Goal: Information Seeking & Learning: Learn about a topic

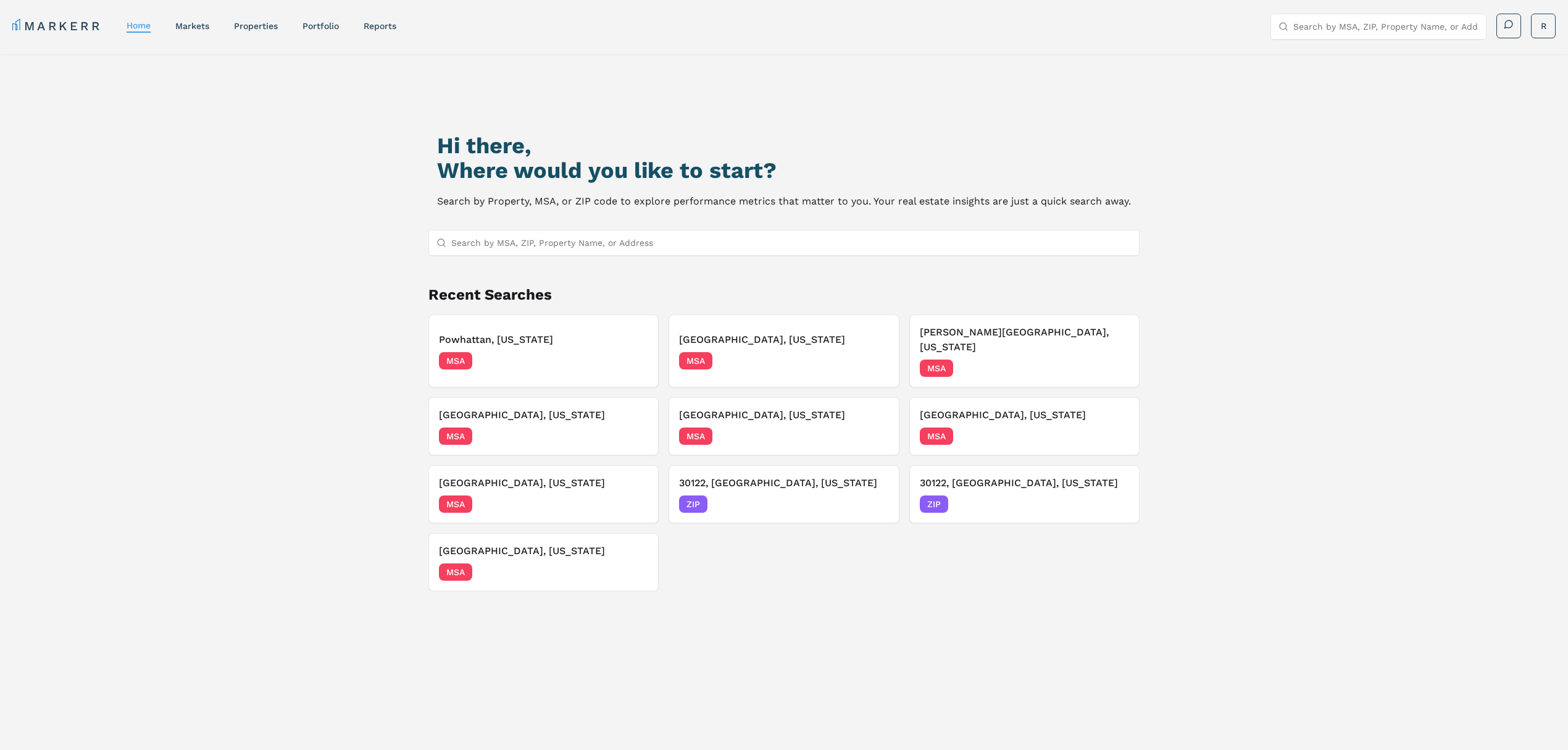
click at [534, 243] on input "Search by MSA, ZIP, Property Name, or Address" at bounding box center [792, 243] width 680 height 25
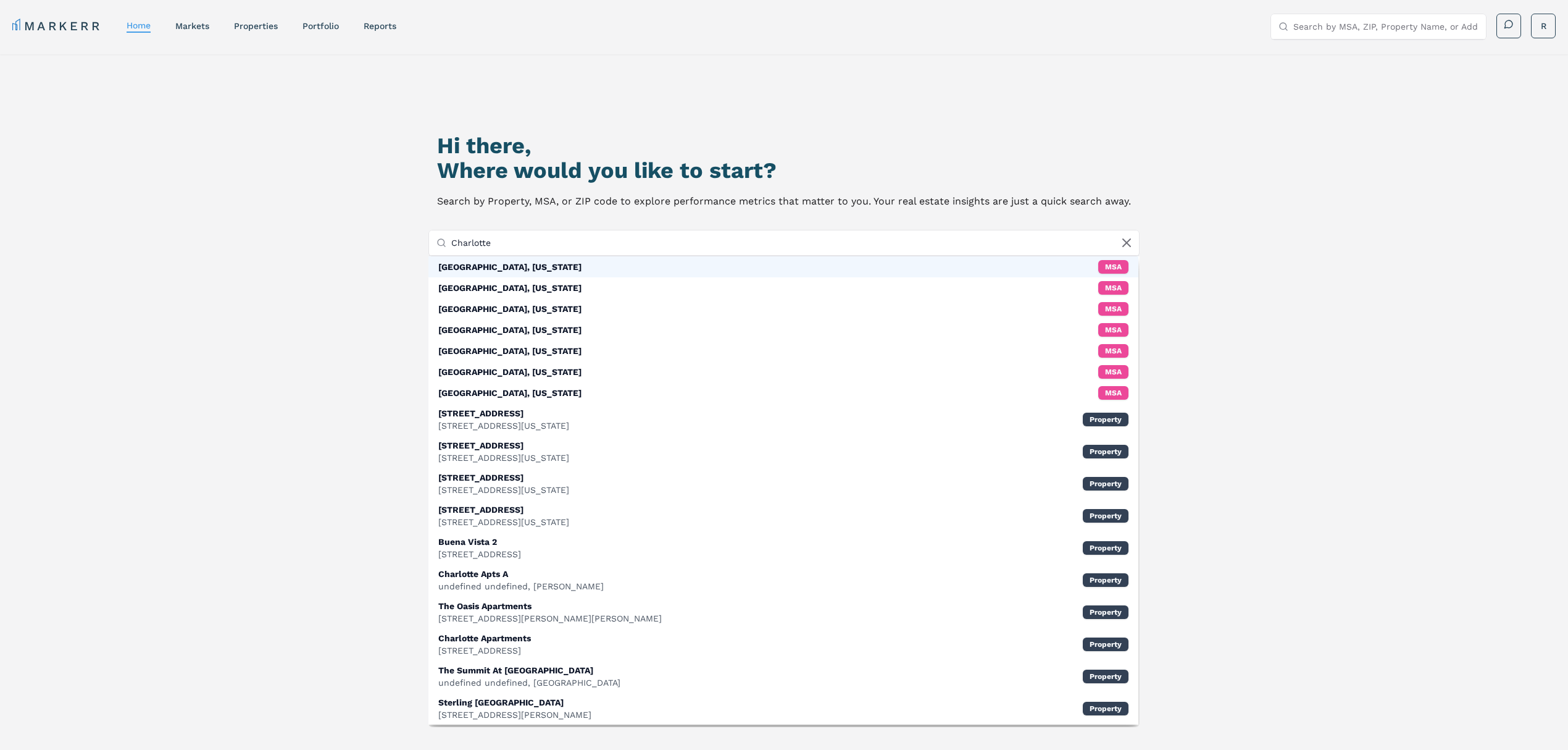
type input "Charlotte"
click at [522, 267] on div "[GEOGRAPHIC_DATA], [US_STATE]" at bounding box center [510, 267] width 143 height 12
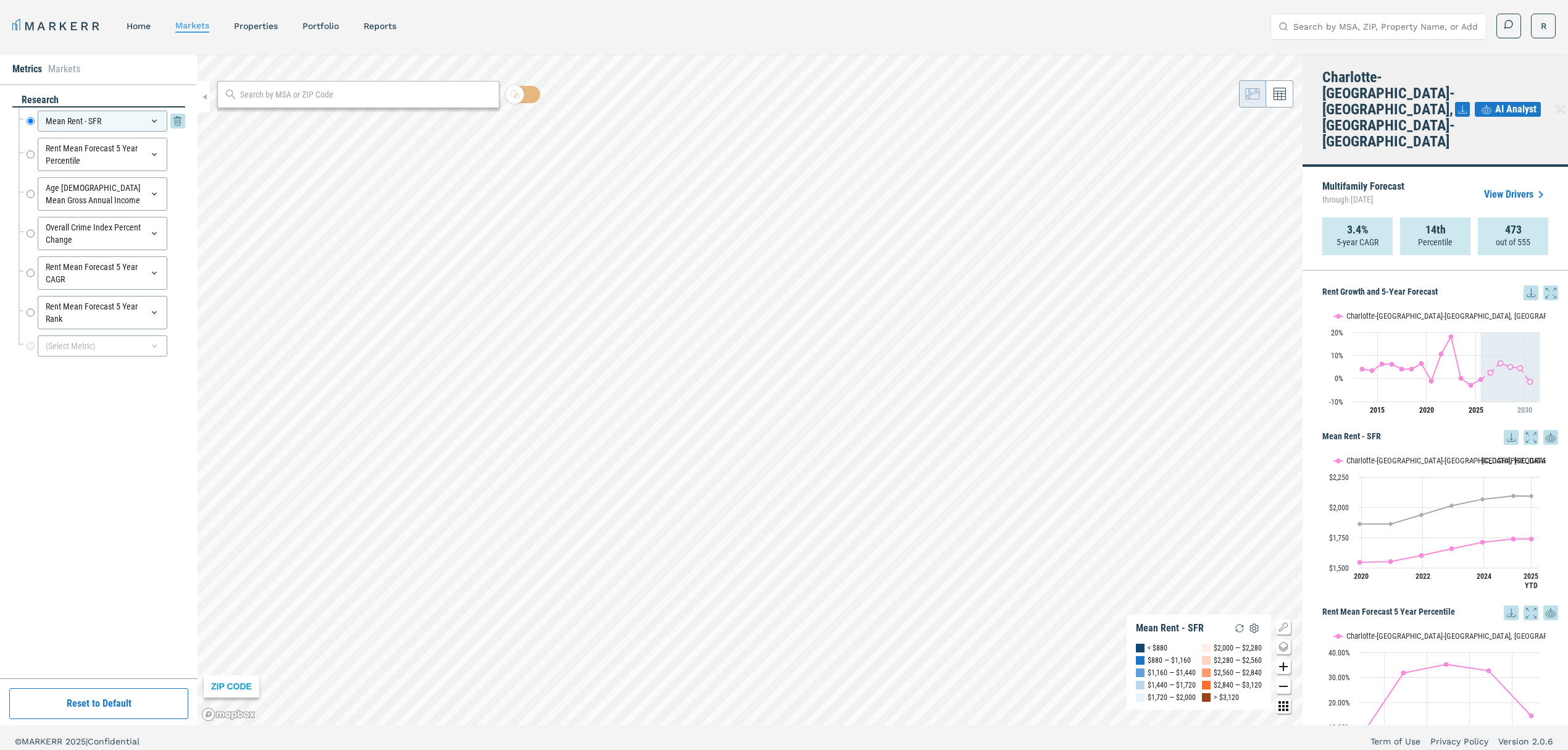
click at [152, 121] on icon at bounding box center [155, 121] width 10 height 10
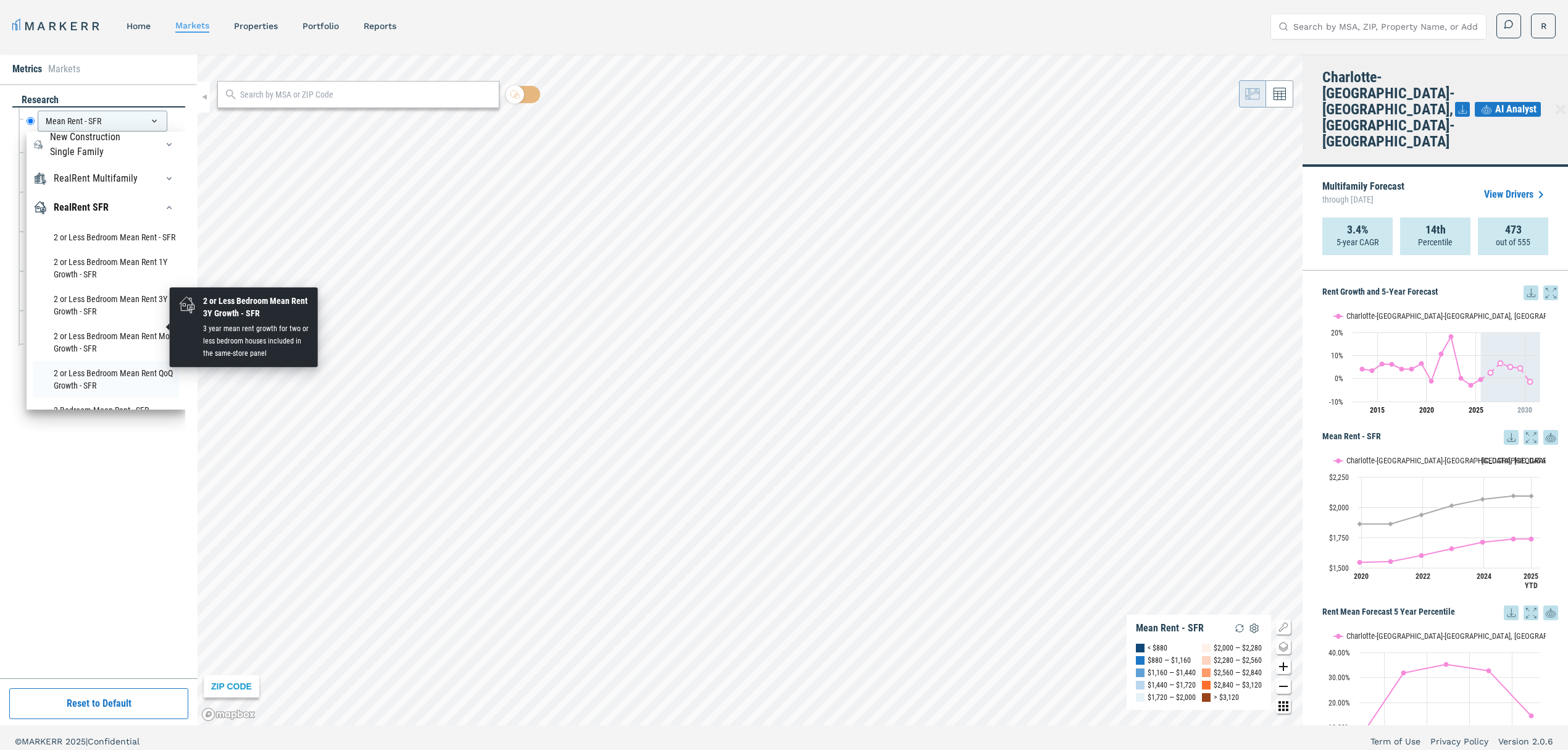
scroll to position [164, 0]
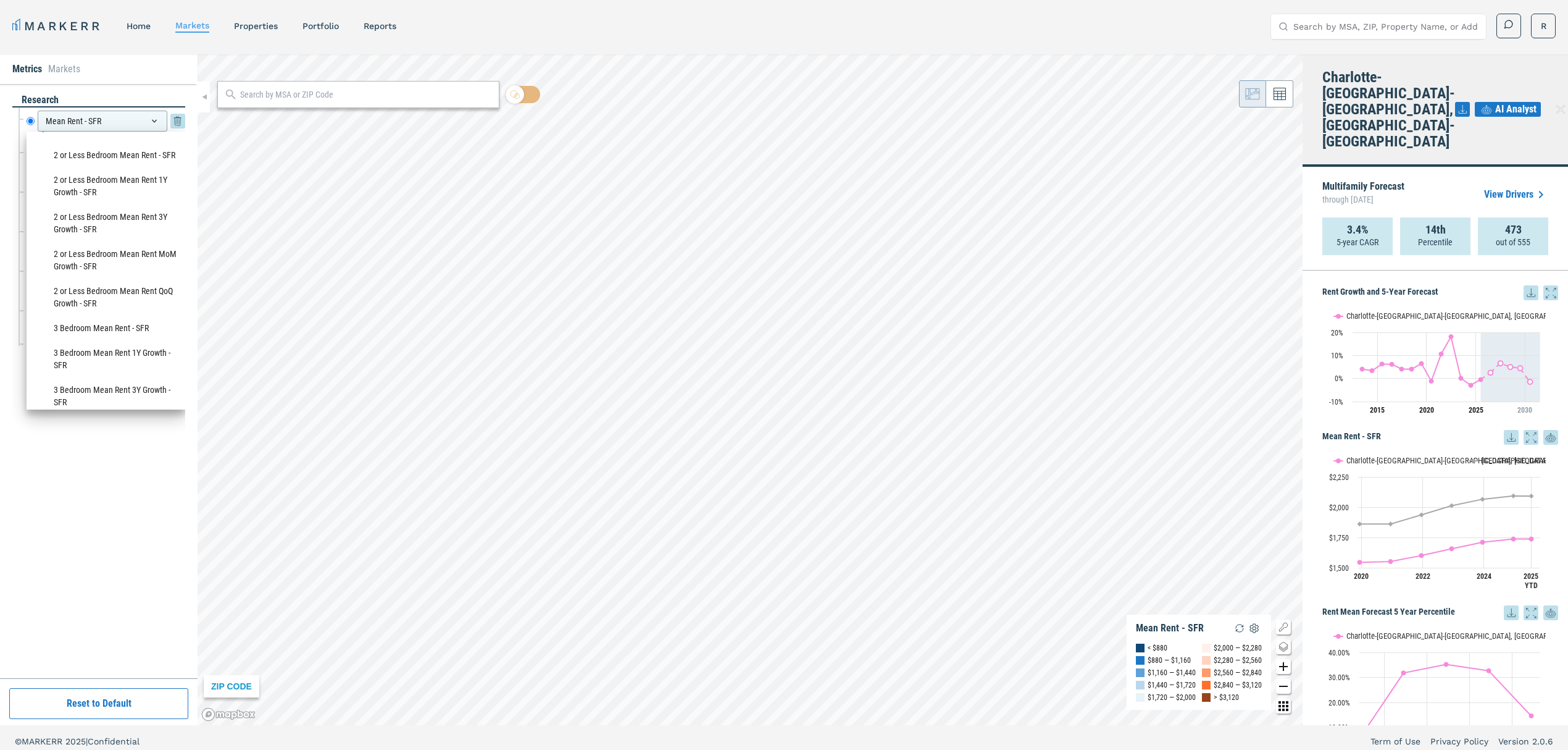
click at [31, 121] on input "Mean Rent - SFR" at bounding box center [30, 121] width 8 height 21
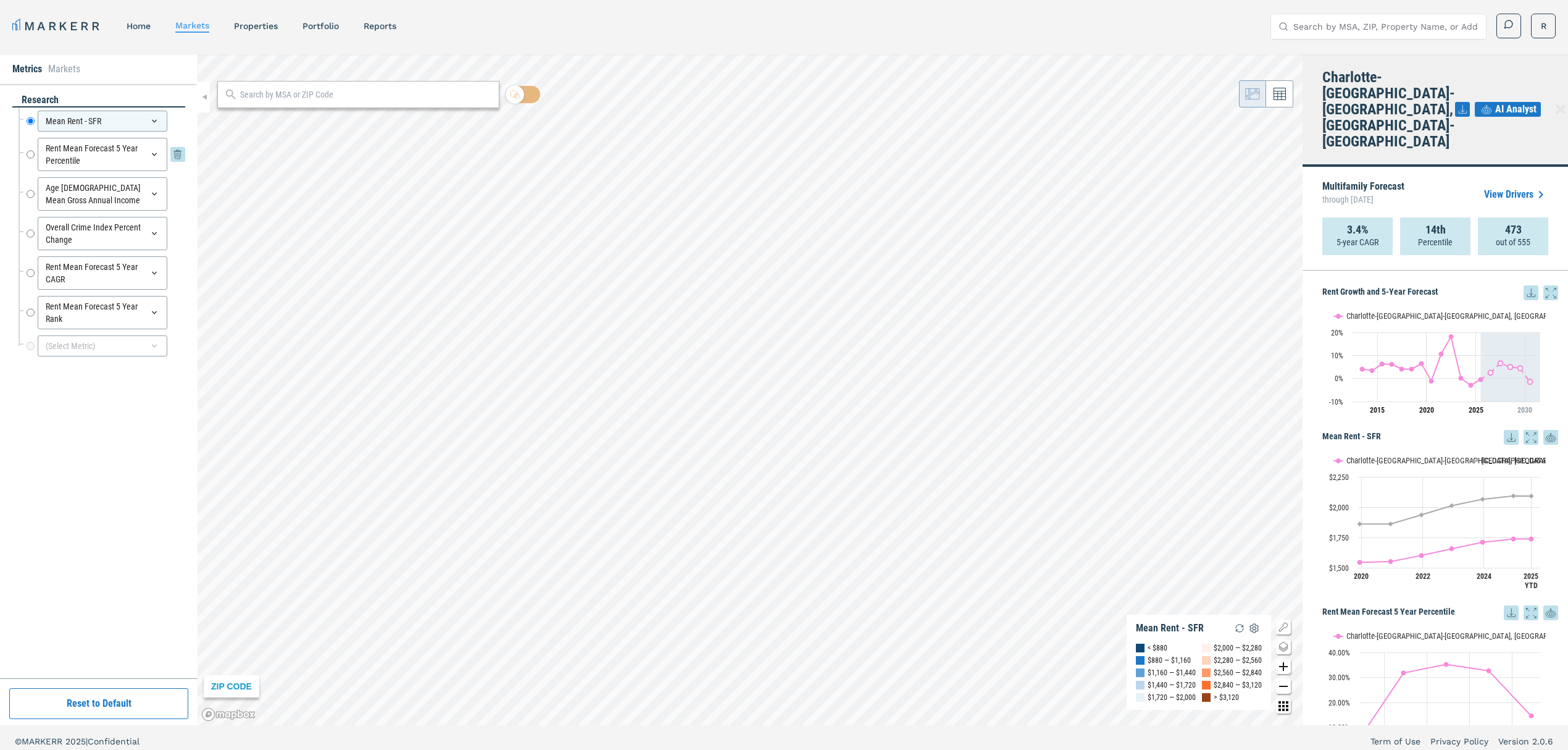
click at [152, 152] on icon at bounding box center [155, 155] width 10 height 10
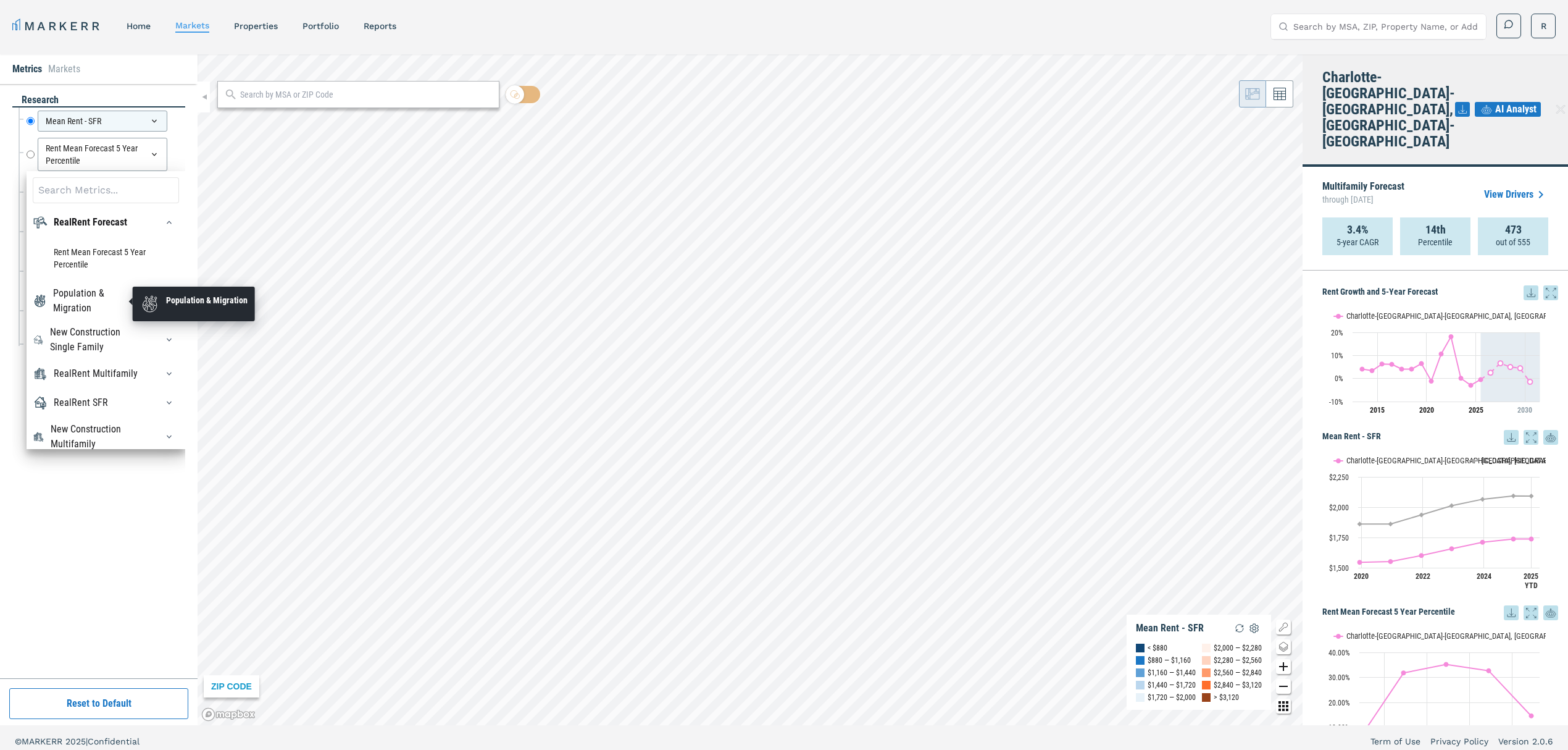
scroll to position [82, 0]
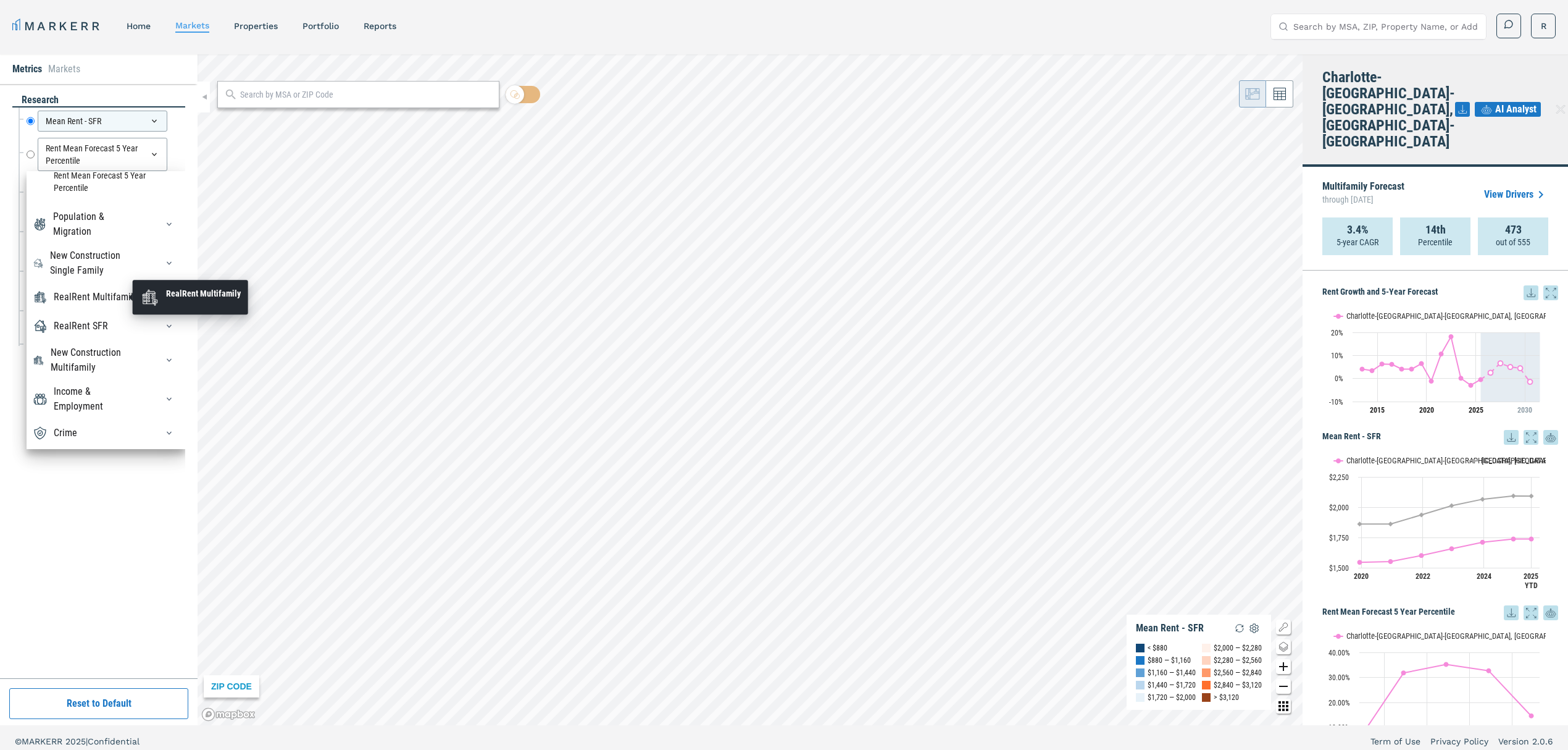
click at [100, 297] on div "RealRent Multifamily" at bounding box center [95, 297] width 84 height 15
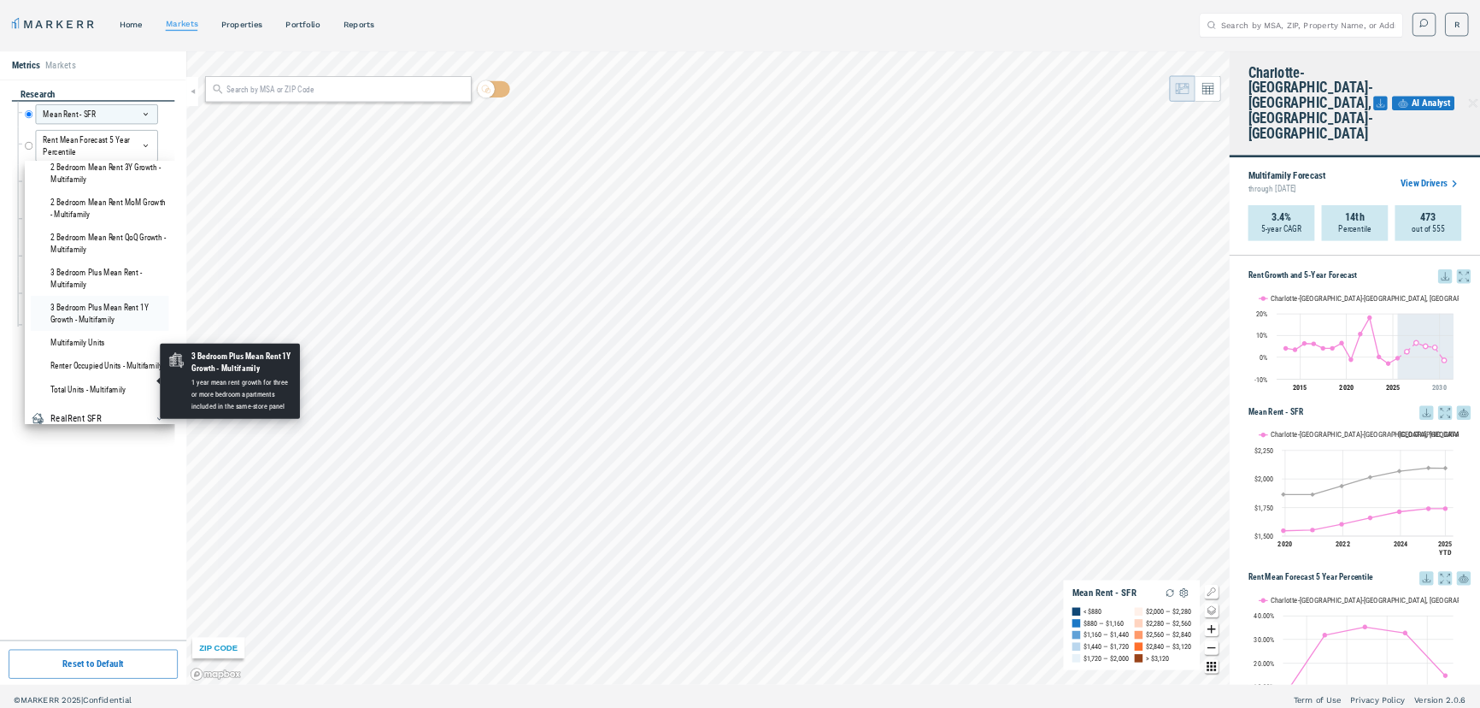
scroll to position [2051, 0]
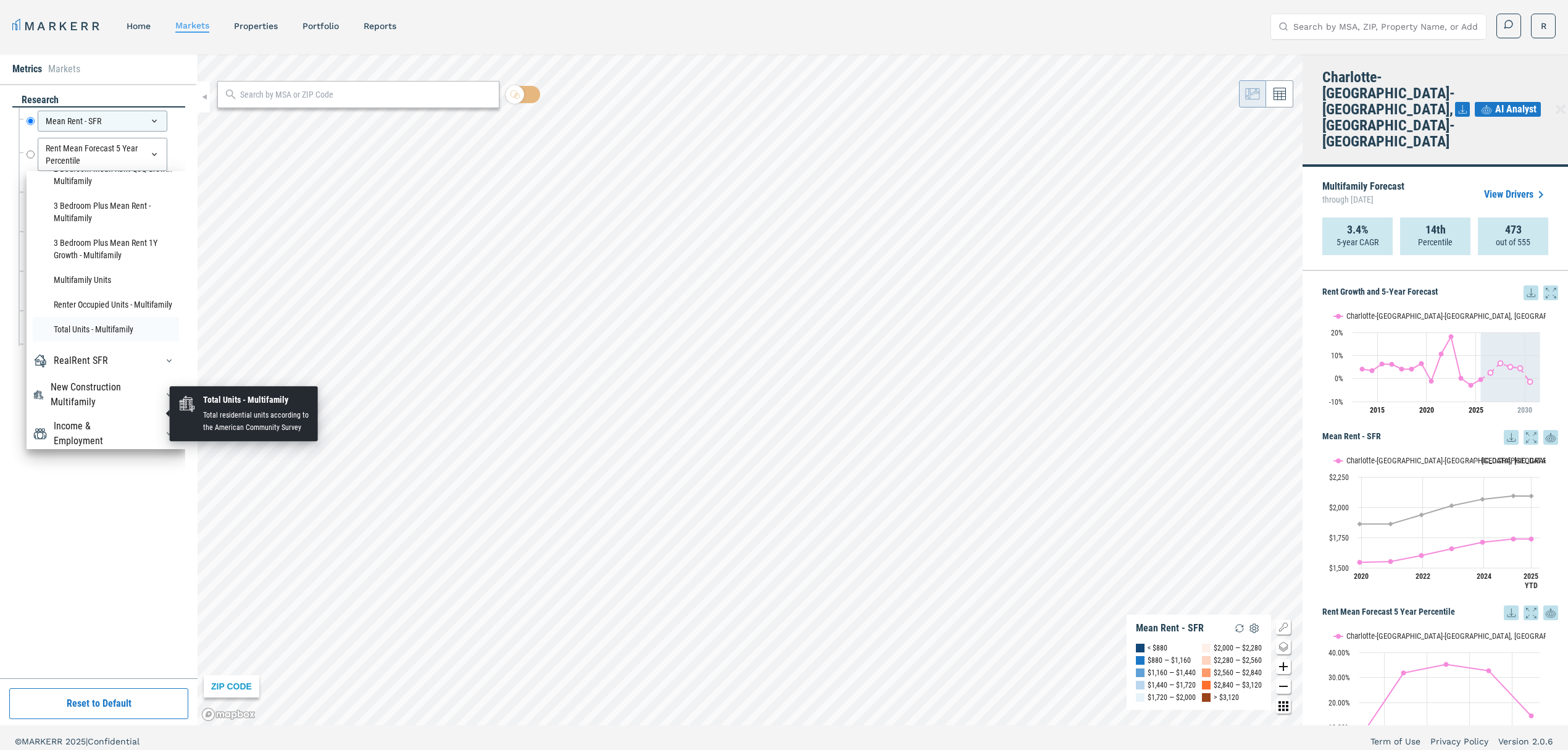
click at [70, 342] on li "Total Units - Multifamily" at bounding box center [105, 329] width 147 height 25
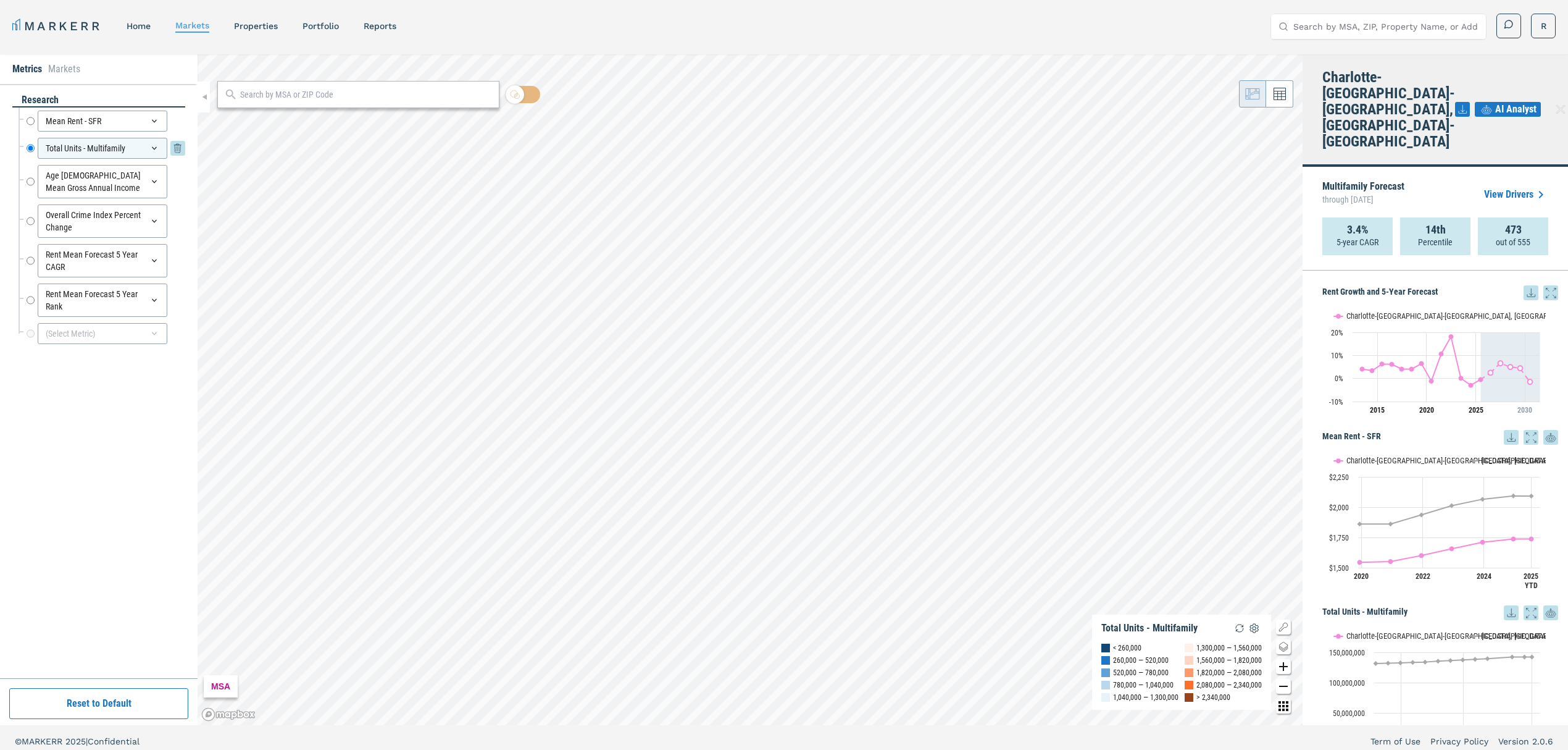
click at [122, 150] on div "Total Units - Multifamily" at bounding box center [103, 148] width 130 height 21
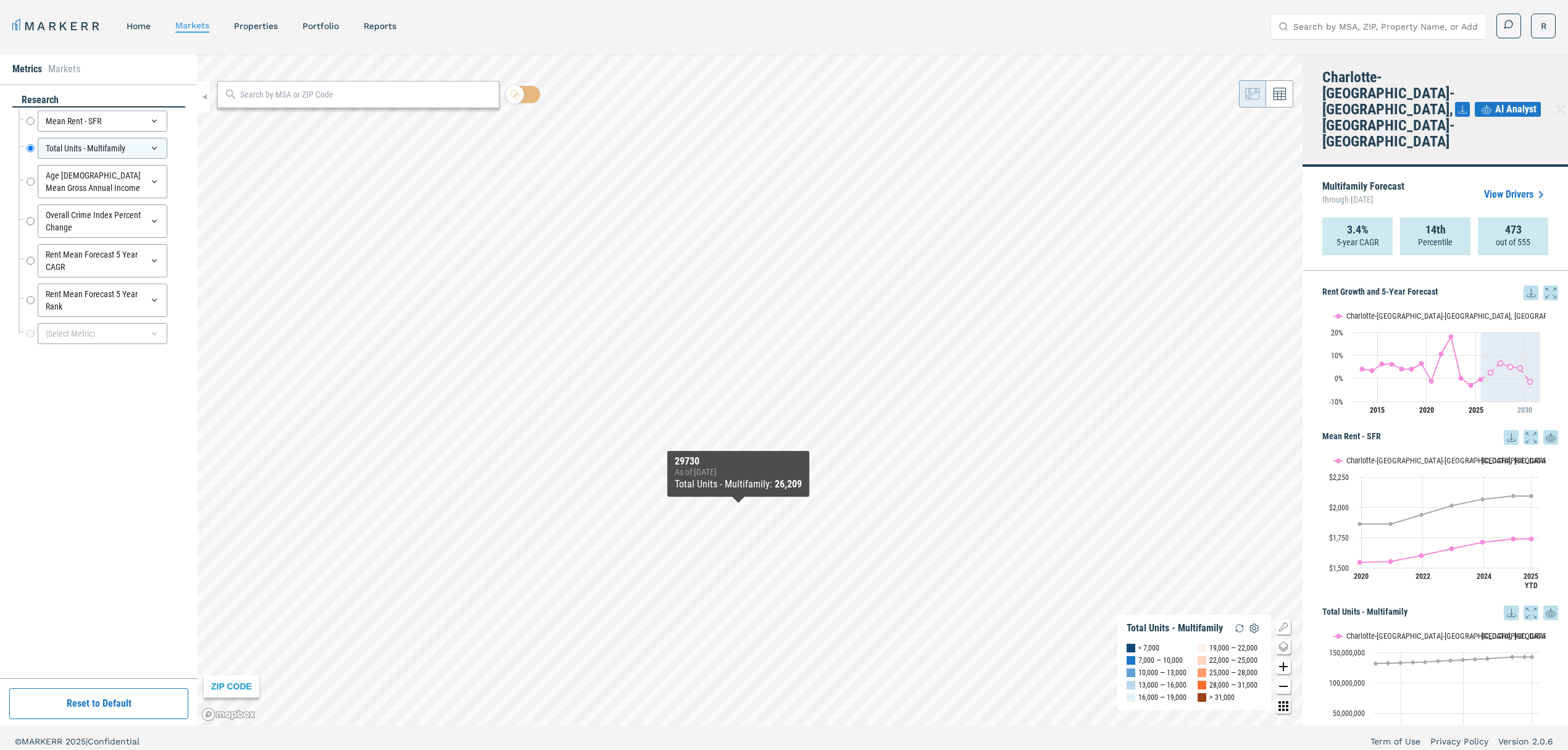
click at [735, 525] on div "ZIP CODE Total Units - Multifamily < 7,000 7,000 — 10,000 10,000 — 13,000 13,00…" at bounding box center [750, 389] width 1105 height 671
click at [56, 181] on div "Age [DEMOGRAPHIC_DATA] Mean Gross Annual Income" at bounding box center [103, 181] width 130 height 33
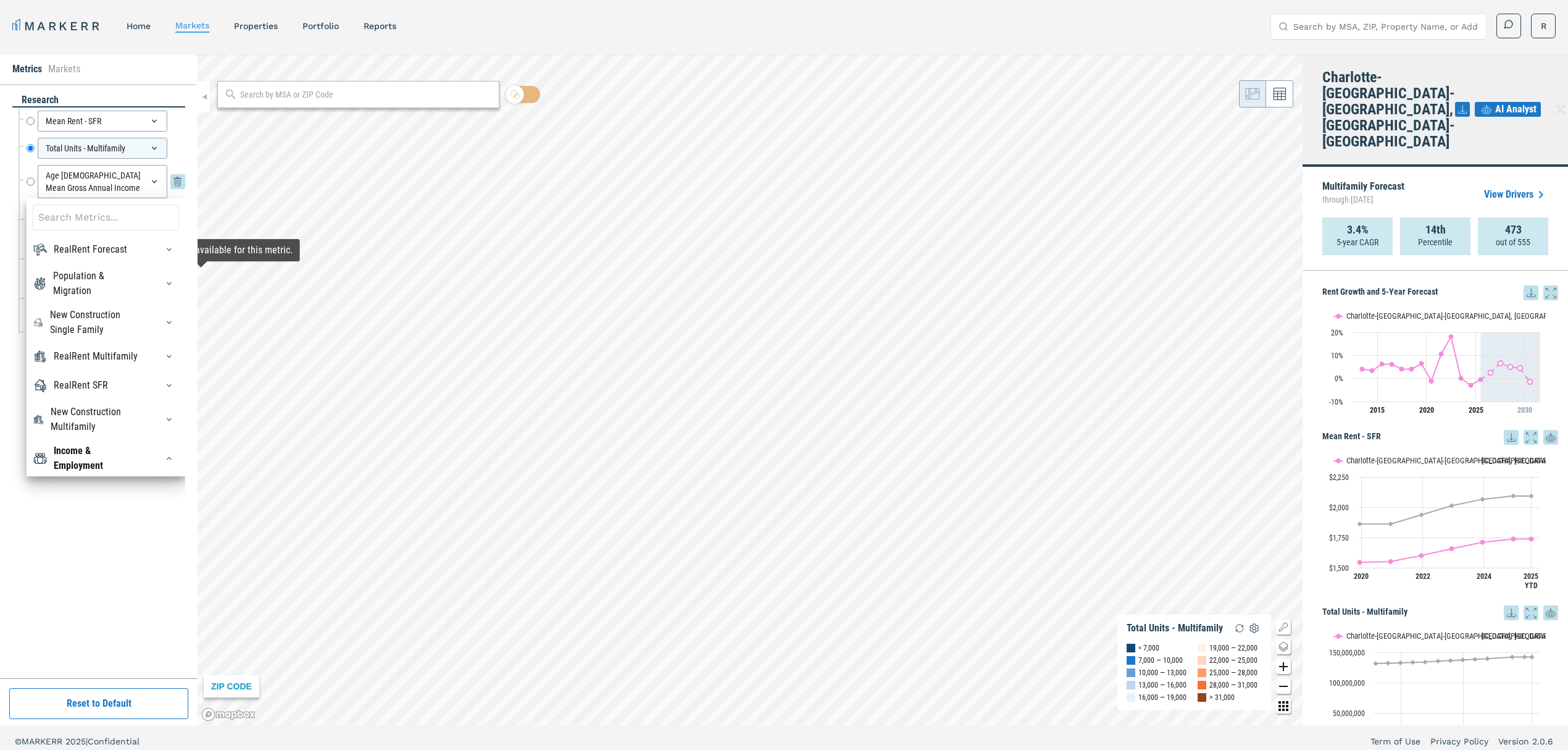
click at [27, 184] on input "Age [DEMOGRAPHIC_DATA] Mean Gross Annual Income" at bounding box center [30, 181] width 8 height 33
radio input "false"
radio input "true"
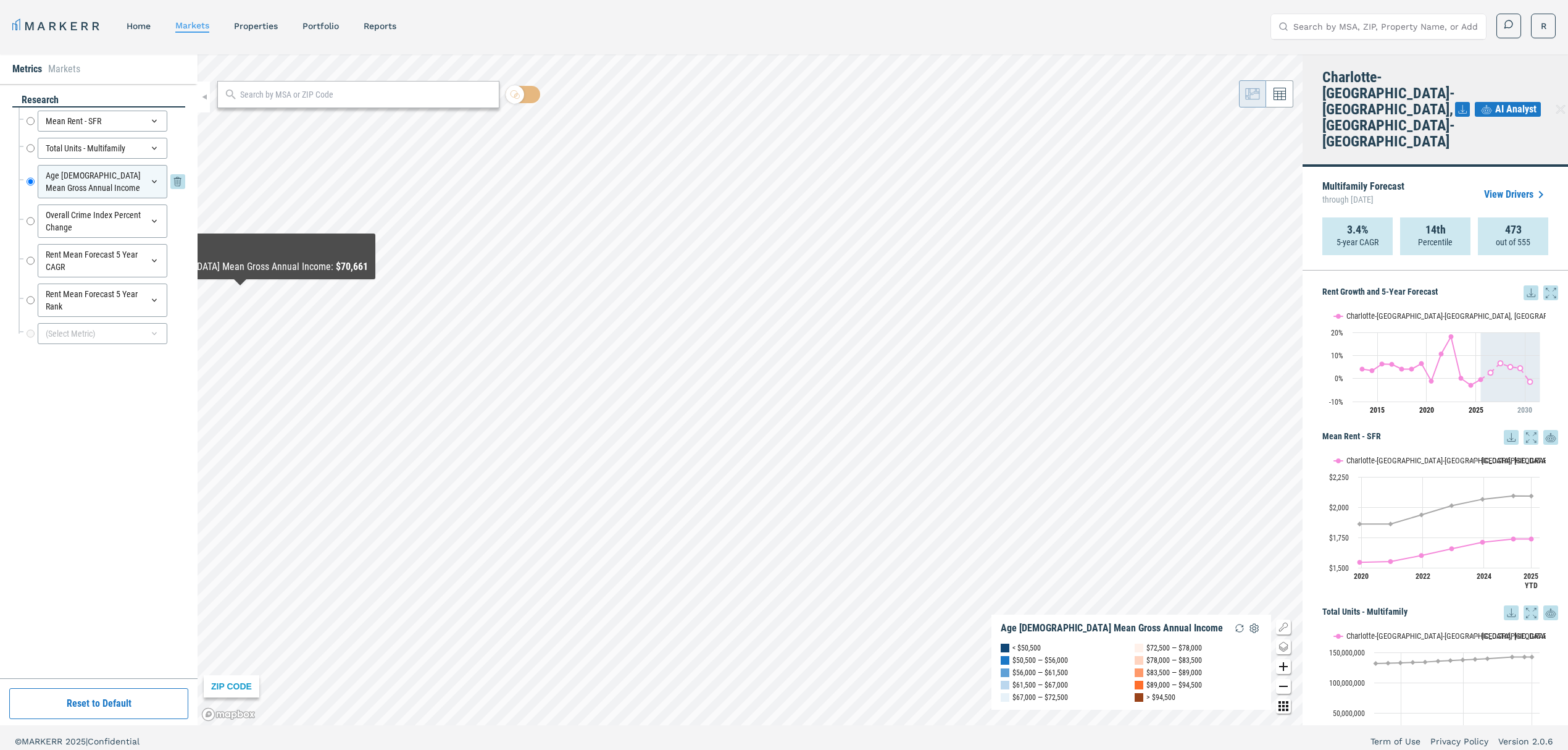
click at [156, 184] on icon at bounding box center [155, 181] width 10 height 10
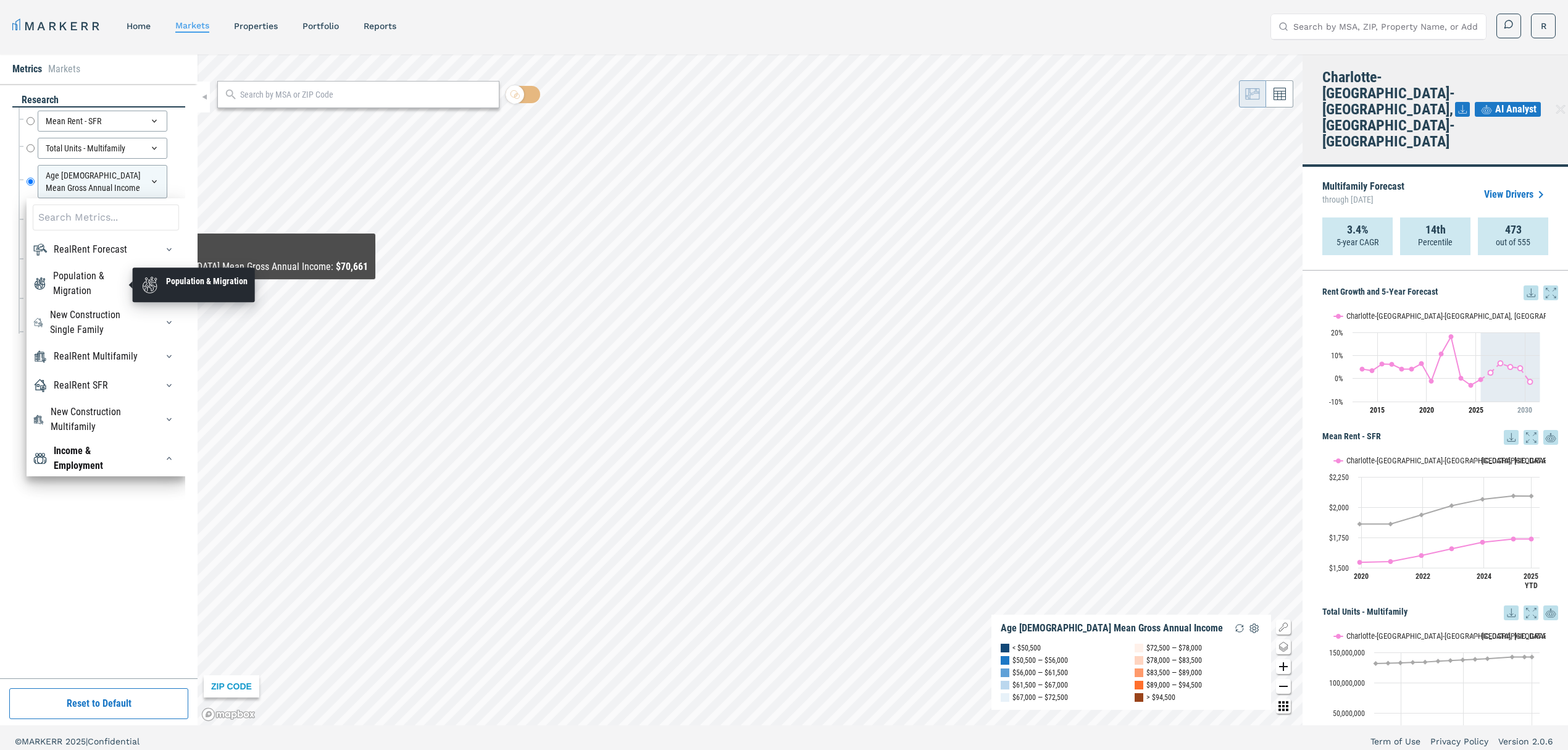
click at [53, 280] on div "Population & Migration" at bounding box center [98, 283] width 89 height 30
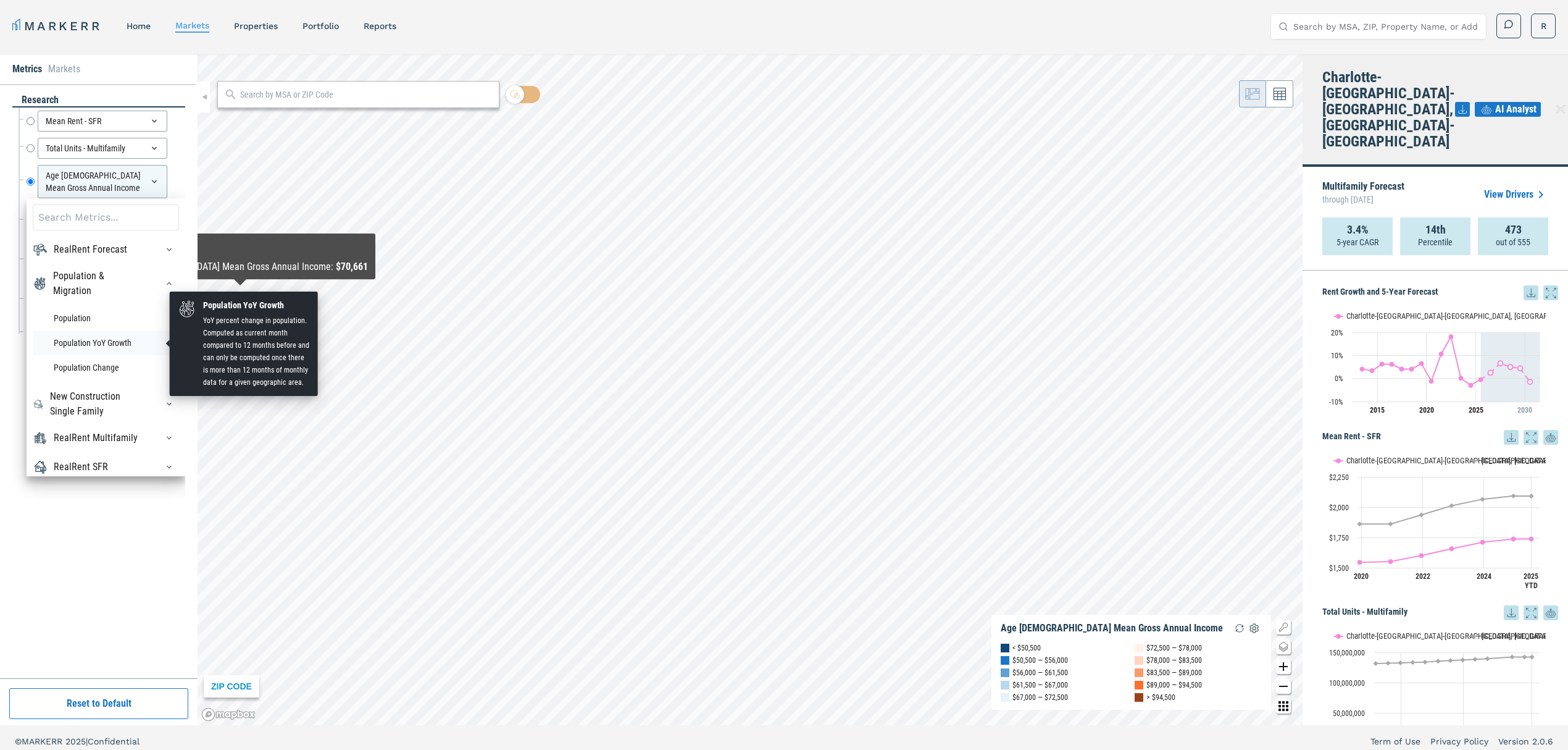
click at [117, 341] on li "Population YoY Growth" at bounding box center [105, 342] width 147 height 25
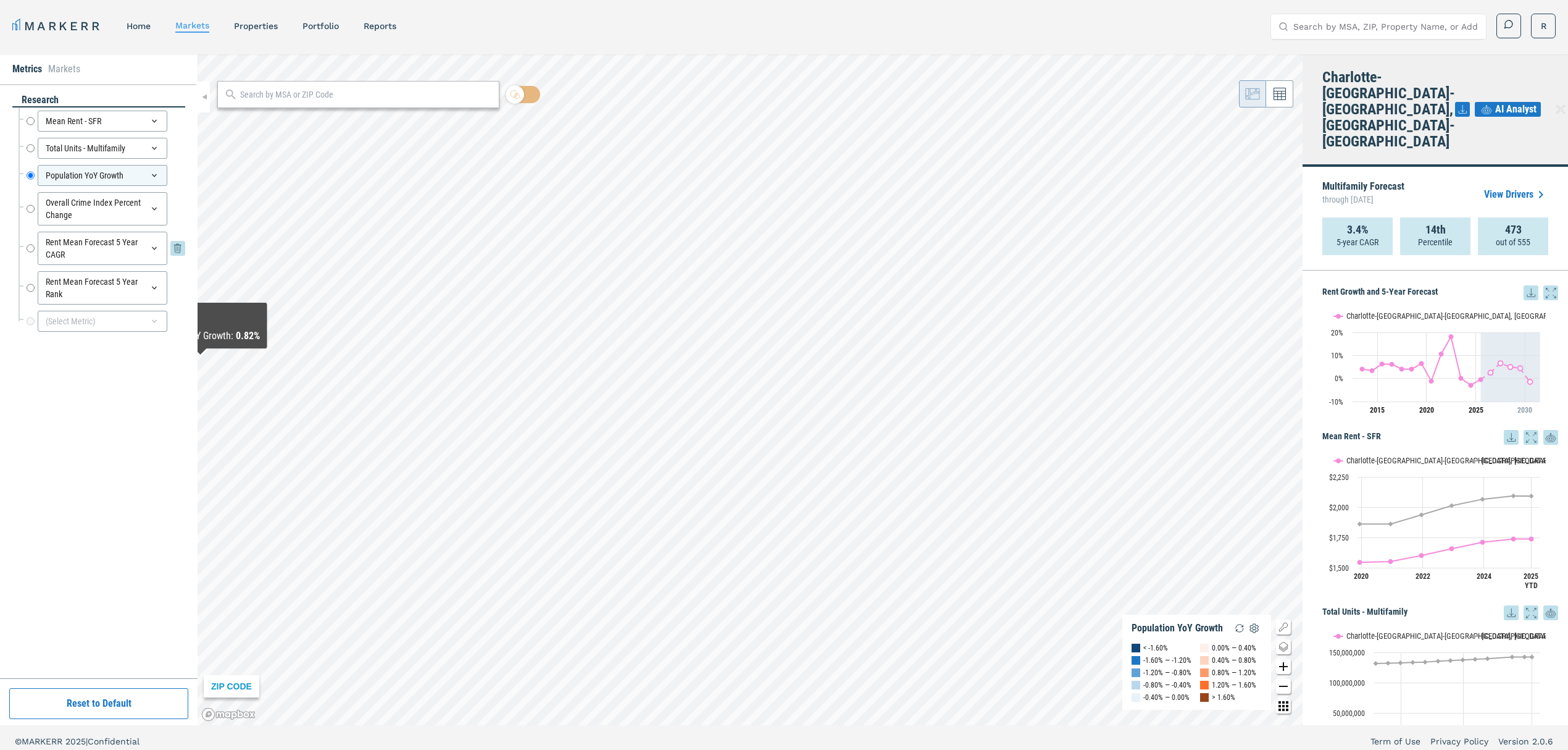
click at [72, 251] on div "Rent Mean Forecast 5 Year CAGR" at bounding box center [103, 249] width 130 height 33
click at [30, 249] on input "Rent Mean Forecast 5 Year CAGR" at bounding box center [30, 249] width 8 height 33
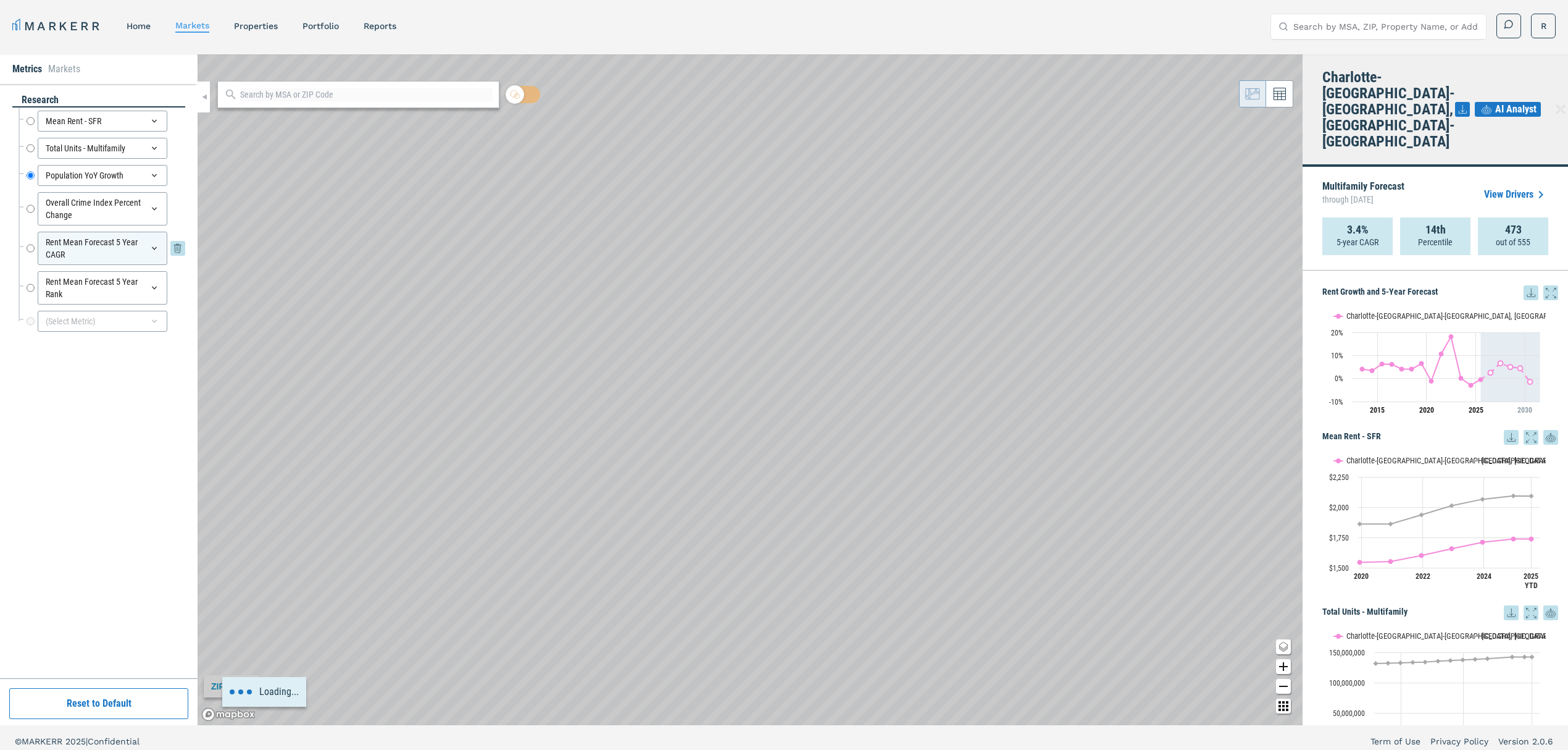
radio input "false"
radio input "true"
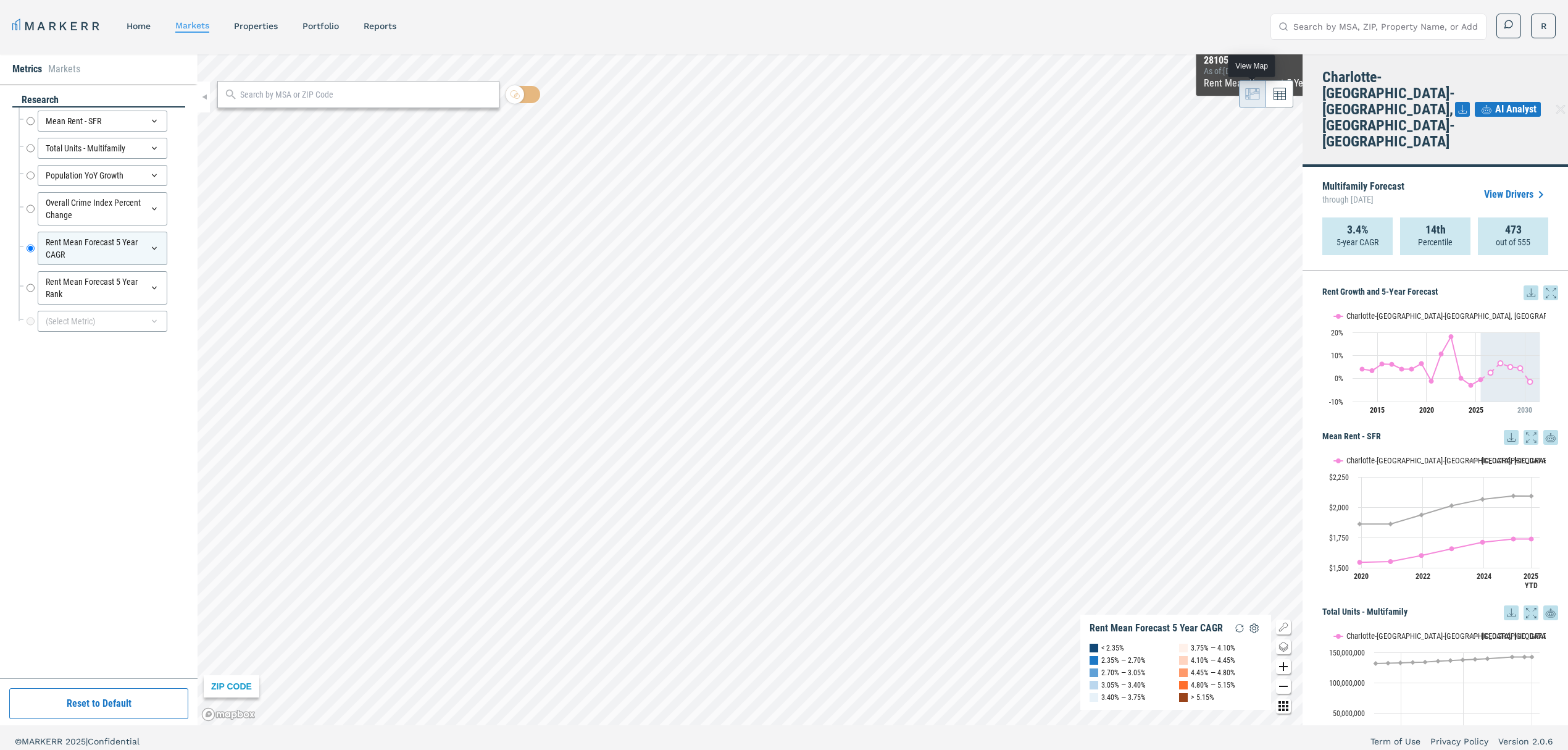
click at [1252, 90] on icon at bounding box center [1252, 94] width 15 height 15
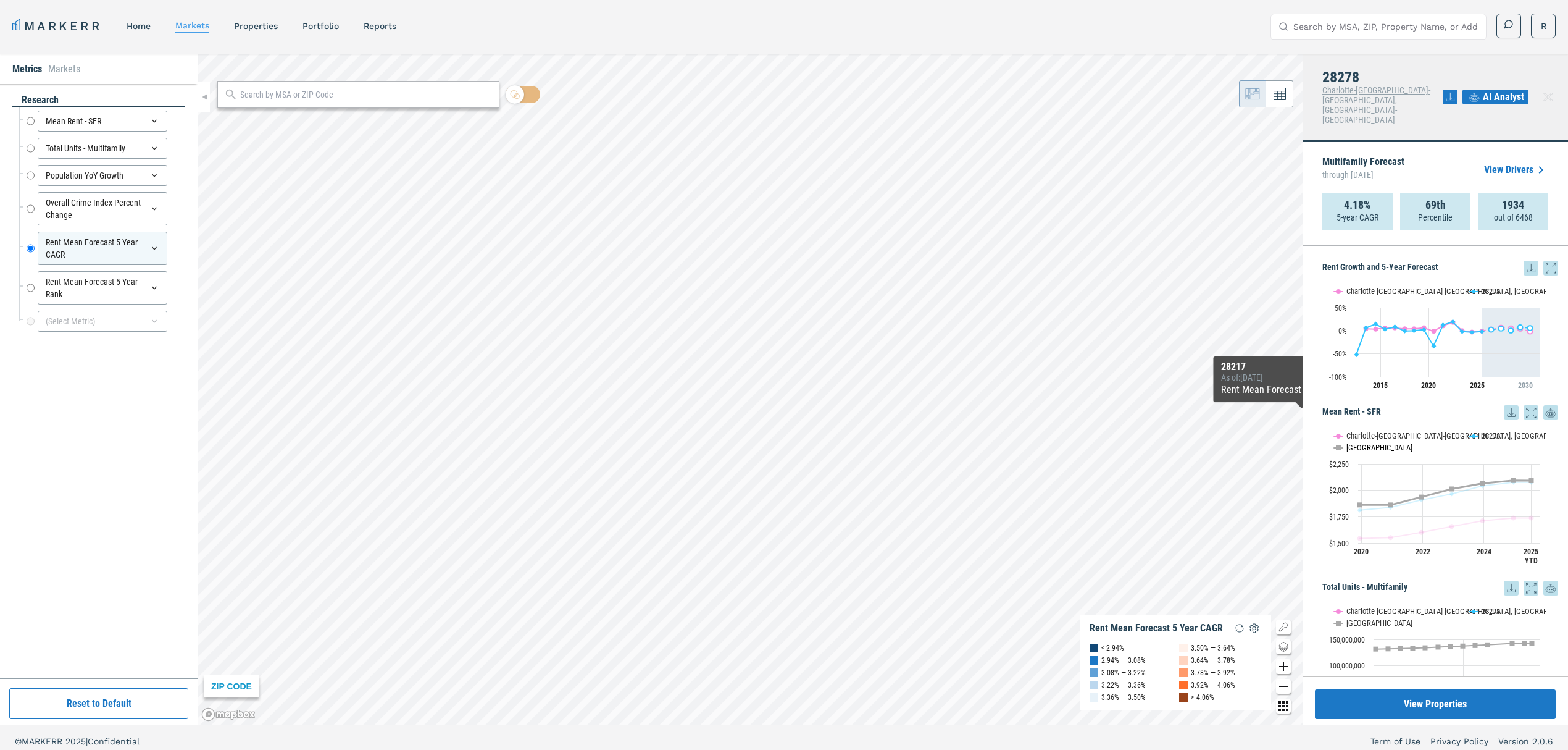
click at [1338, 443] on button "Show USA" at bounding box center [1347, 447] width 26 height 9
click at [1342, 431] on button "Show Charlotte-Concord-Gastonia, NC-SC" at bounding box center [1395, 436] width 122 height 9
click at [1354, 287] on button "Show Charlotte-Concord-Gastonia, NC-SC" at bounding box center [1395, 291] width 122 height 9
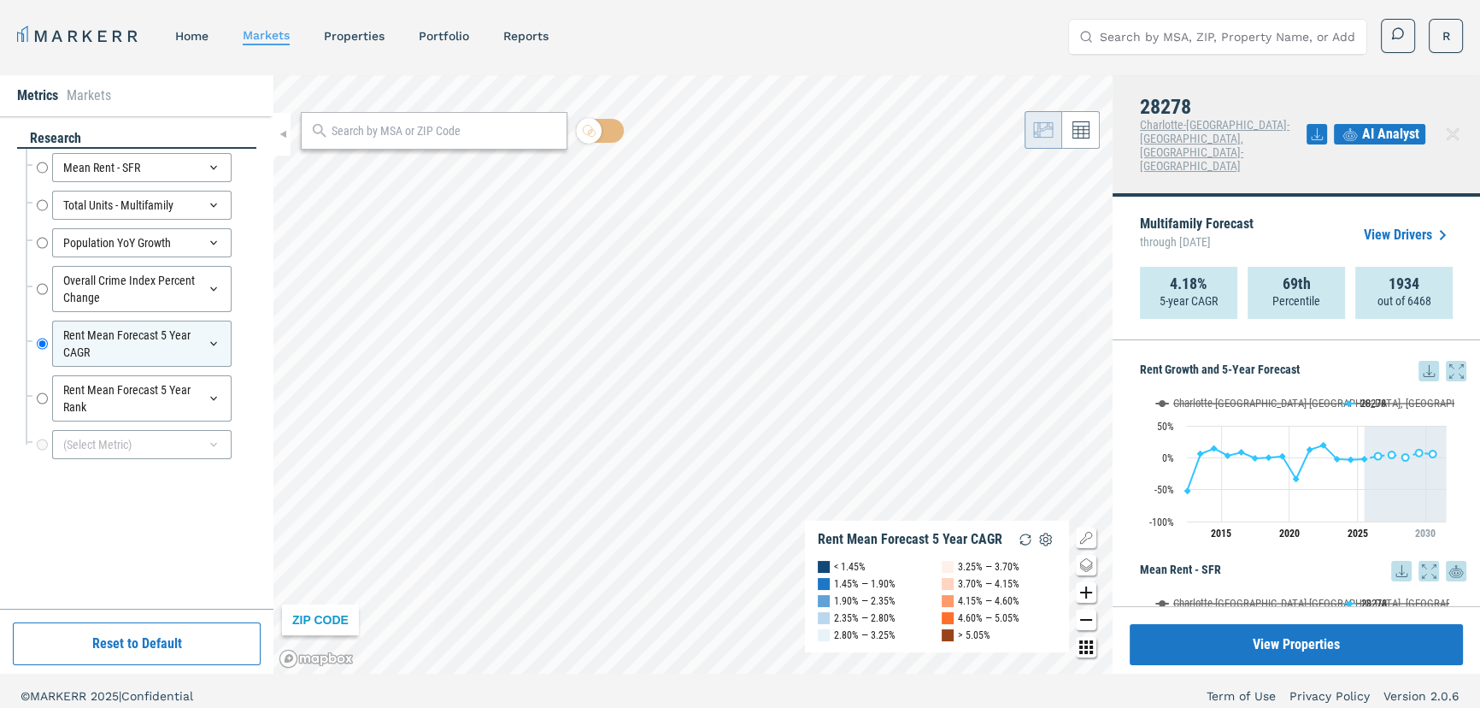
click at [162, 44] on div "MARKERR home markets properties Portfolio reports Search by MSA, ZIP, Property …" at bounding box center [740, 359] width 1480 height 718
drag, startPoint x: 729, startPoint y: 360, endPoint x: 827, endPoint y: 616, distance: 274.6
click at [827, 616] on div "ZIP CODE Rent Mean Forecast 5 Year CAGR < 1.45% 1.45% — 1.90% 1.90% — 2.35% 2.3…" at bounding box center [693, 374] width 839 height 598
